Goal: Information Seeking & Learning: Check status

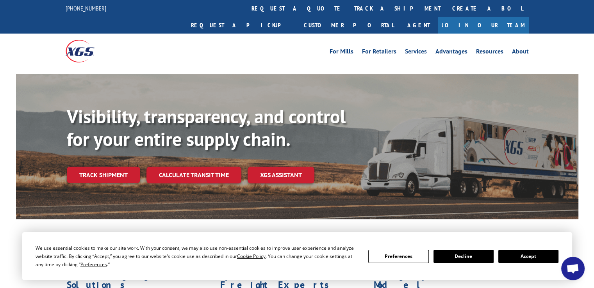
click at [515, 256] on button "Accept" at bounding box center [528, 256] width 60 height 13
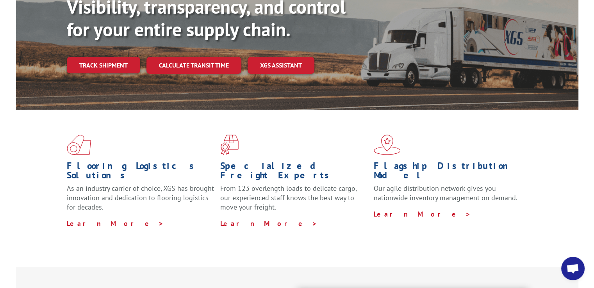
scroll to position [109, 0]
click at [126, 57] on link "Track shipment" at bounding box center [103, 65] width 73 height 16
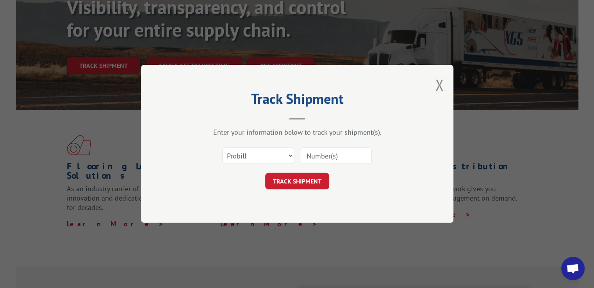
click at [322, 160] on input at bounding box center [336, 156] width 72 height 16
paste input "17611607"
type input "17611607"
click at [290, 155] on select "Select category... Probill BOL PO" at bounding box center [258, 156] width 72 height 16
click at [289, 157] on select "Select category... Probill BOL PO" at bounding box center [258, 156] width 72 height 16
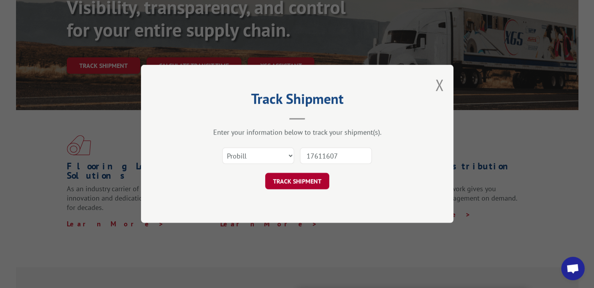
click at [294, 183] on button "TRACK SHIPMENT" at bounding box center [297, 181] width 64 height 16
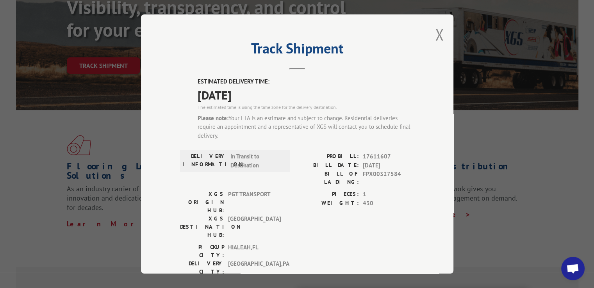
click at [428, 36] on div "Track Shipment ESTIMATED DELIVERY TIME: [DATE] The estimated time is using the …" at bounding box center [297, 143] width 312 height 259
click at [437, 35] on button "Close modal" at bounding box center [439, 34] width 9 height 21
